Goal: Check status: Check status

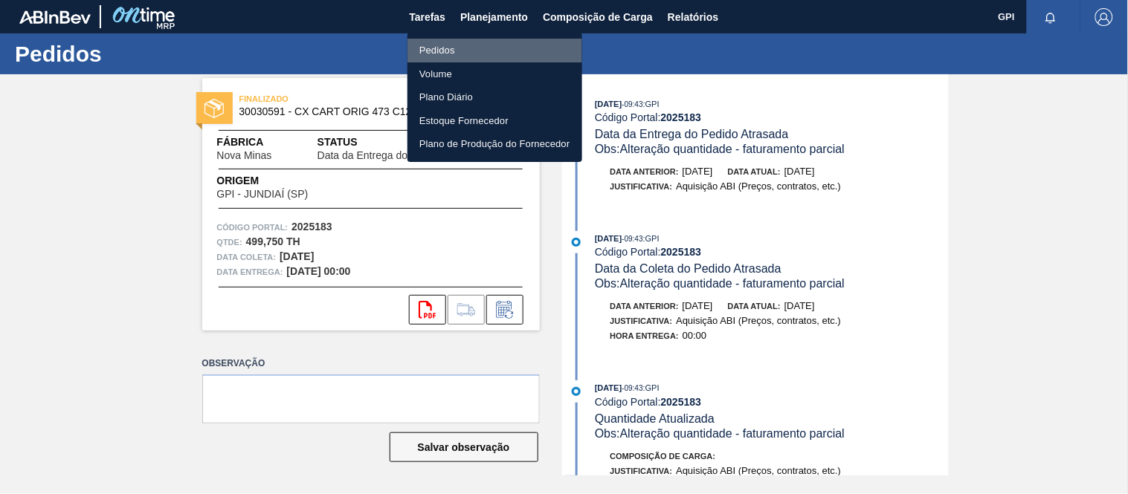
click at [430, 46] on li "Pedidos" at bounding box center [494, 51] width 175 height 24
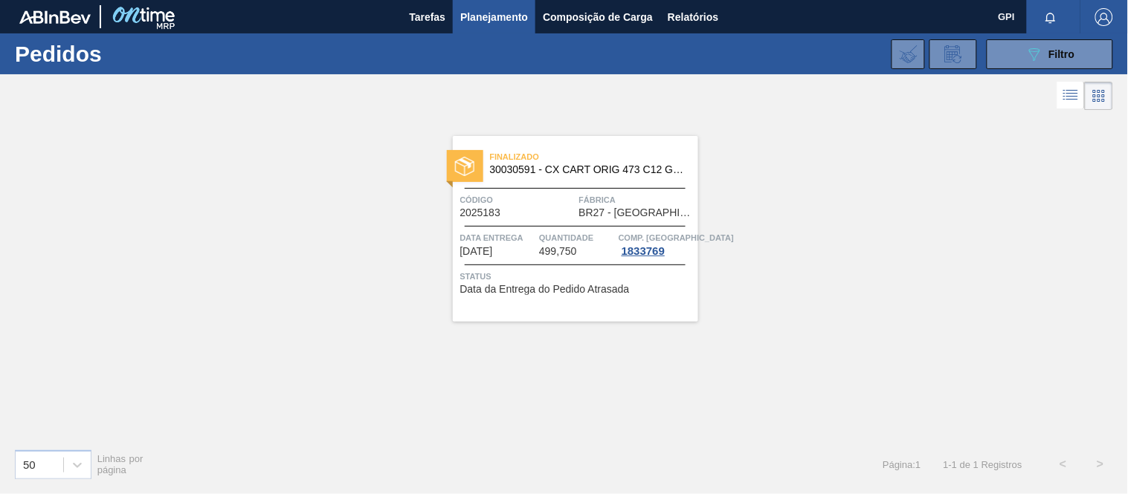
click at [540, 230] on span "Quantidade" at bounding box center [577, 237] width 76 height 15
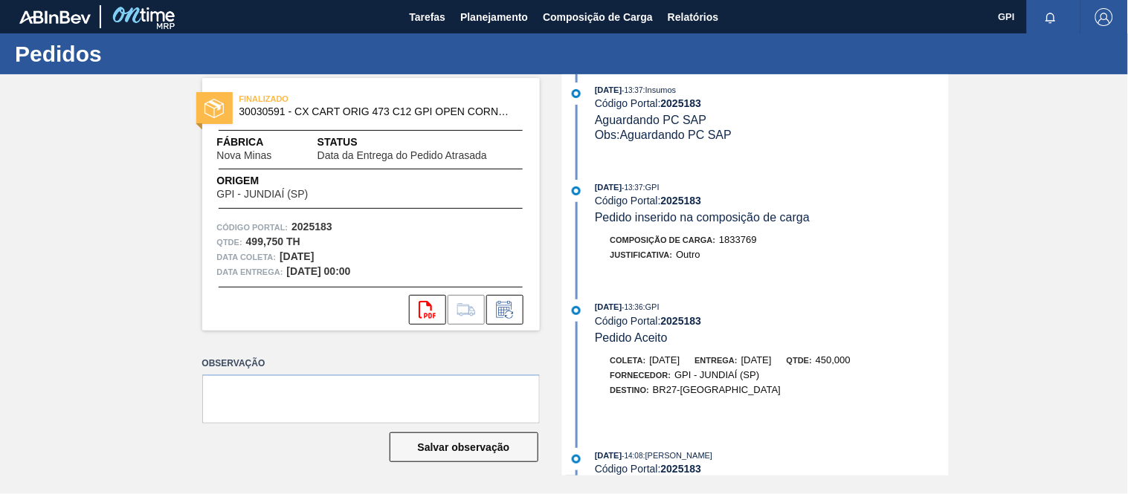
scroll to position [2550, 0]
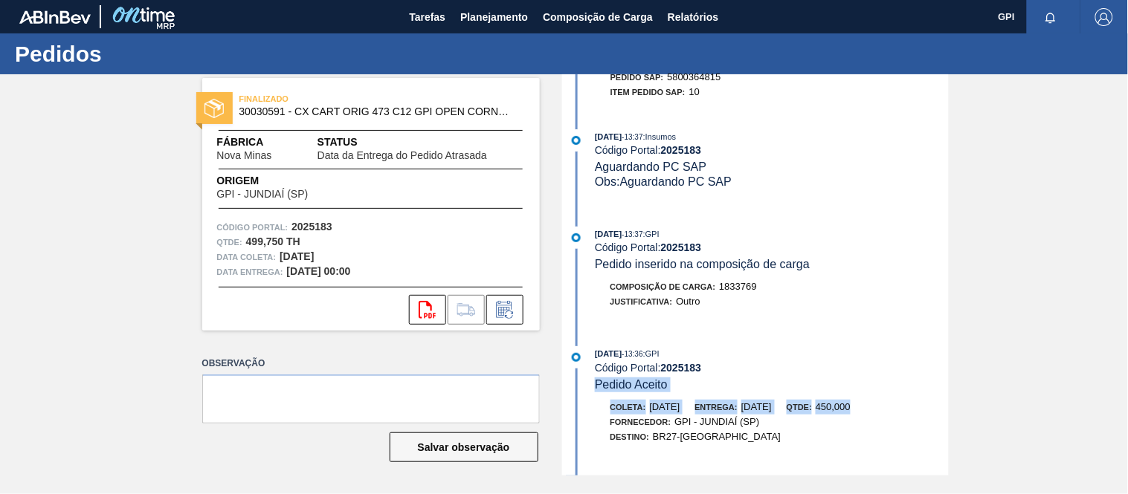
drag, startPoint x: 947, startPoint y: 404, endPoint x: 941, endPoint y: 432, distance: 28.1
click at [941, 432] on div "[DATE] 13:36 : GPI Código Portal: 2025183 Pedido Aceito Coleta: [DATE] Entrega:…" at bounding box center [757, 409] width 383 height 126
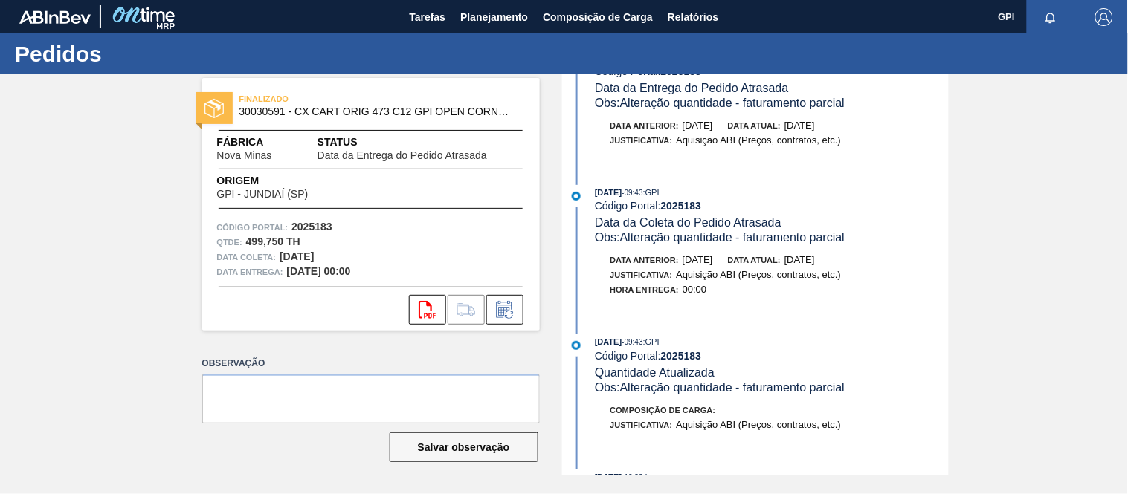
scroll to position [83, 0]
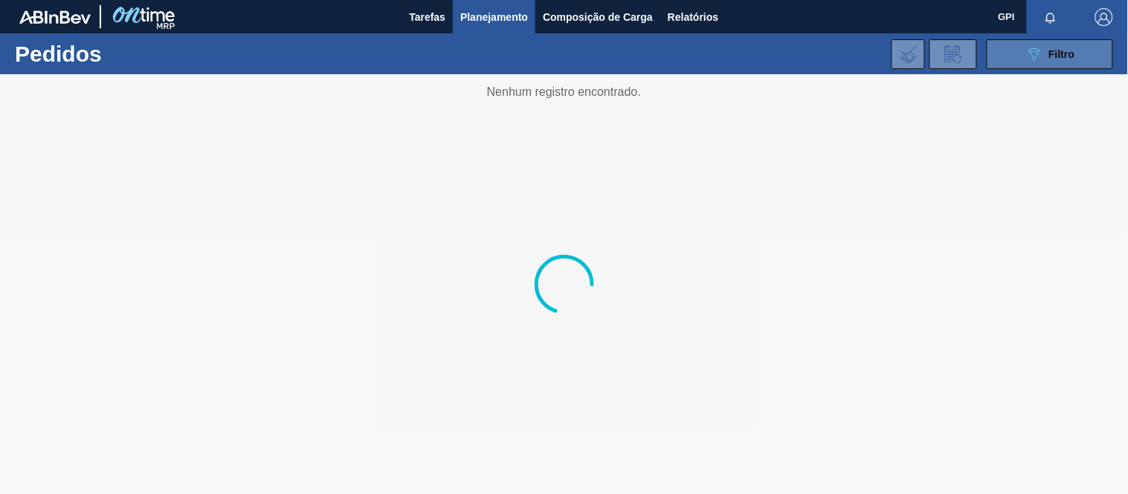
click at [1053, 48] on span "Filtro" at bounding box center [1062, 54] width 26 height 12
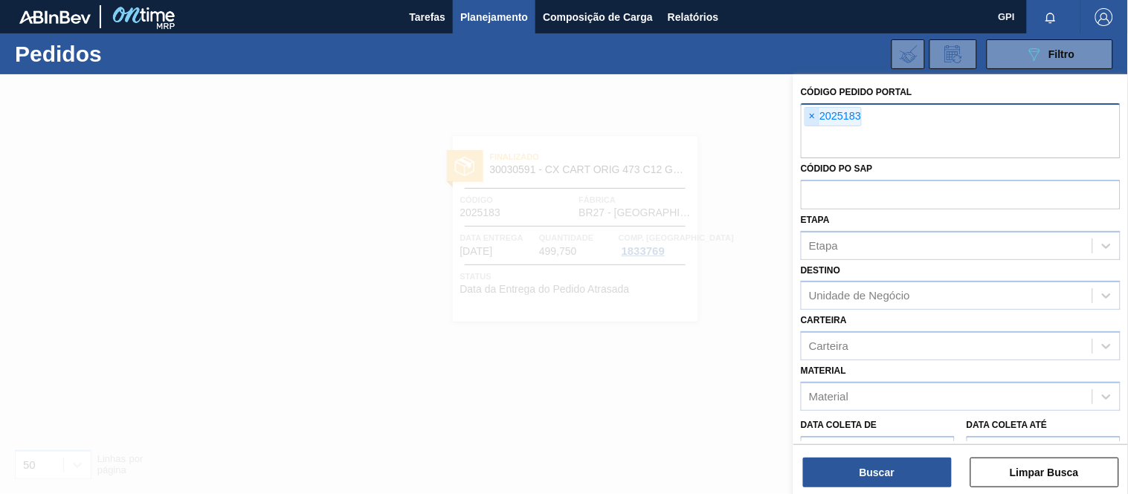
click at [807, 116] on span "×" at bounding box center [812, 117] width 14 height 18
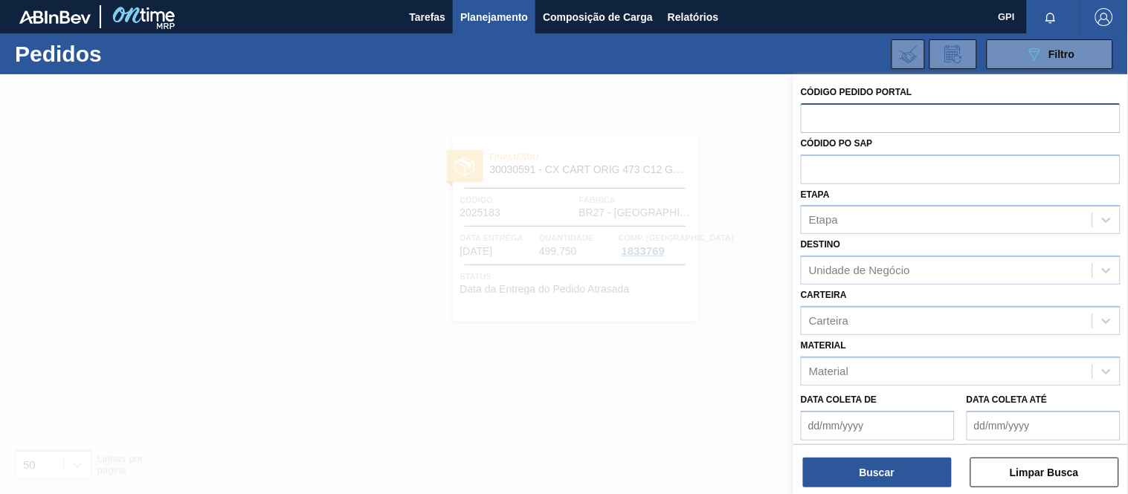
paste input "2050671"
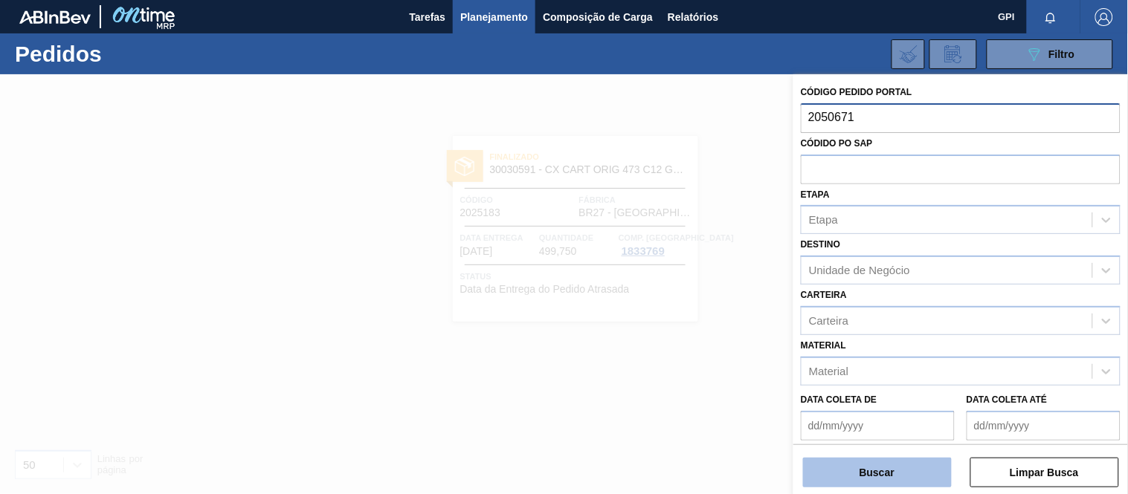
type input "2050671"
click at [912, 471] on button "Buscar" at bounding box center [877, 473] width 149 height 30
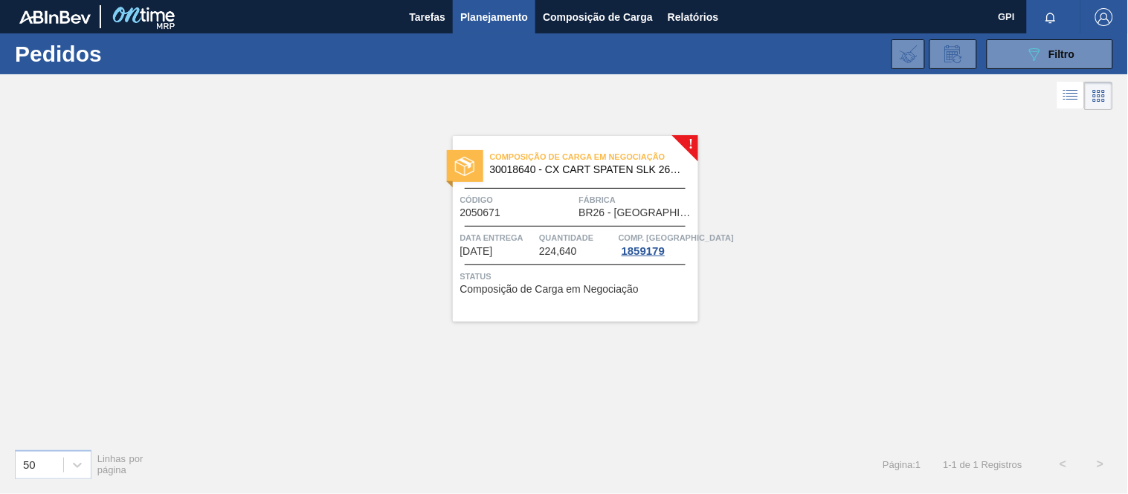
click at [567, 236] on span "Quantidade" at bounding box center [577, 237] width 76 height 15
click at [1027, 54] on icon "089F7B8B-B2A5-4AFE-B5C0-19BA573D28AC" at bounding box center [1034, 54] width 18 height 18
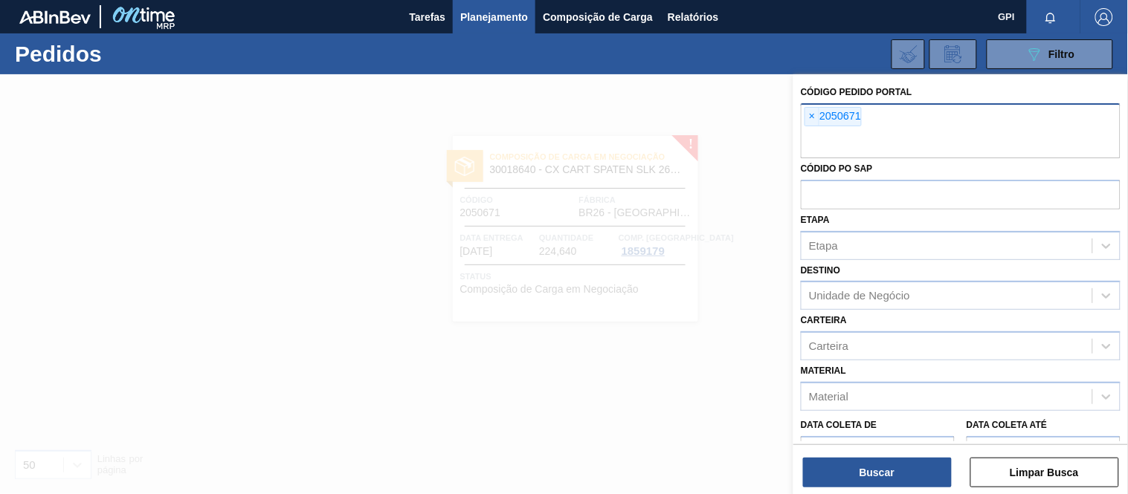
click at [812, 109] on span "×" at bounding box center [812, 117] width 14 height 18
paste input "text"
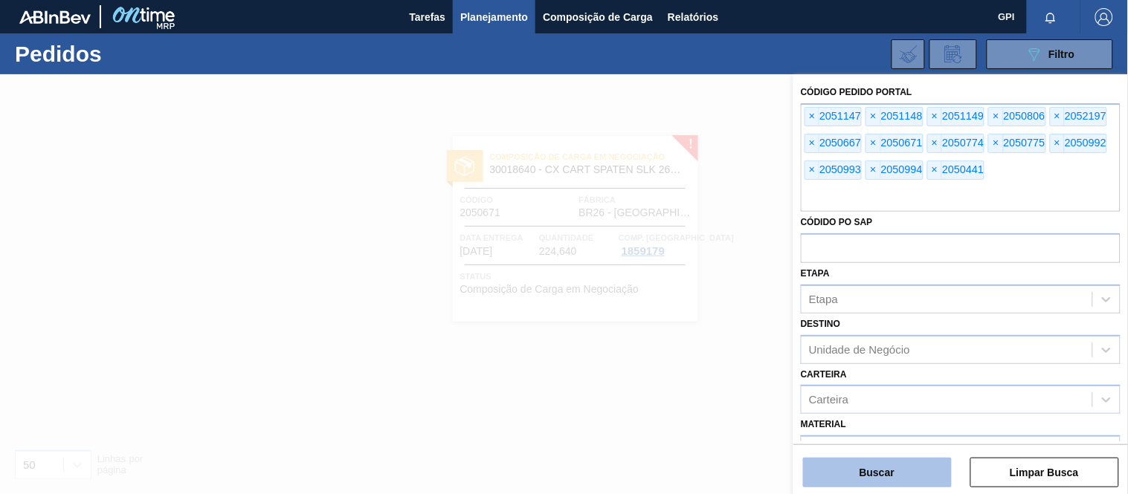
click at [932, 478] on button "Buscar" at bounding box center [877, 473] width 149 height 30
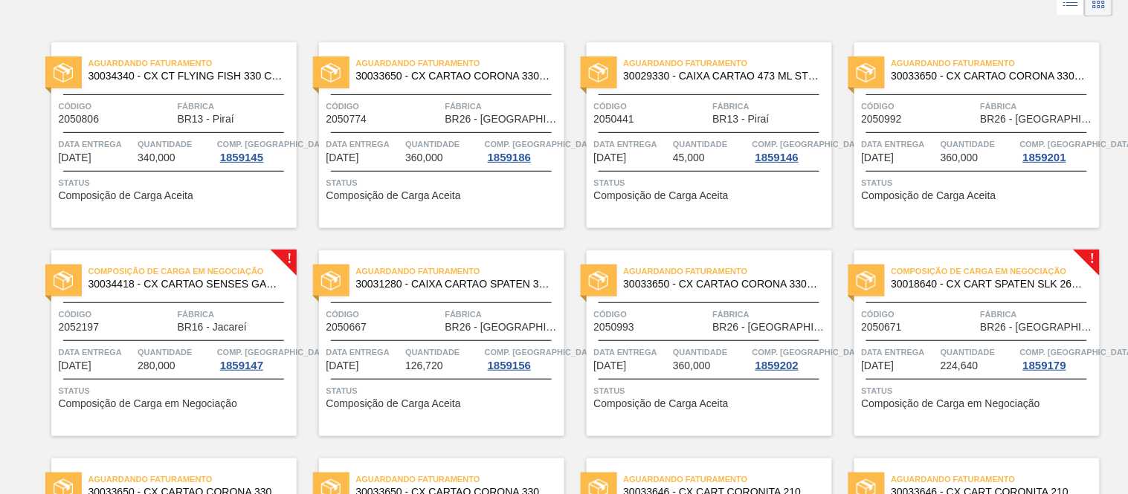
scroll to position [93, 0]
